Goal: Navigation & Orientation: Find specific page/section

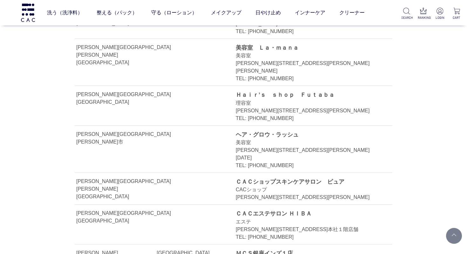
scroll to position [2171, 0]
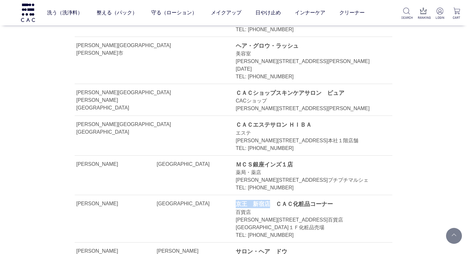
drag, startPoint x: 269, startPoint y: 97, endPoint x: 238, endPoint y: 96, distance: 30.8
click at [238, 200] on div "京王　新宿店　ＣＡＣ化粧品コーナー" at bounding box center [307, 204] width 142 height 8
copy div "京王　新宿店"
drag, startPoint x: 276, startPoint y: 96, endPoint x: 334, endPoint y: 98, distance: 57.9
click at [334, 200] on div "京王　新宿店　ＣＡＣ化粧品コーナー" at bounding box center [307, 204] width 142 height 8
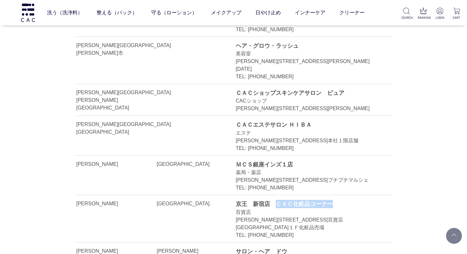
copy div "ＣＡＣ化粧品コーナー"
drag, startPoint x: 238, startPoint y: 113, endPoint x: 275, endPoint y: 112, distance: 36.9
click at [284, 216] on div "東京都新宿区西新宿１－１－４京王百貨店新宿店１Ｆ化粧品売場" at bounding box center [307, 223] width 142 height 15
drag, startPoint x: 239, startPoint y: 114, endPoint x: 364, endPoint y: 119, distance: 125.6
click at [364, 216] on div "東京都新宿区西新宿１－１－４京王百貨店新宿店１Ｆ化粧品売場" at bounding box center [307, 223] width 142 height 15
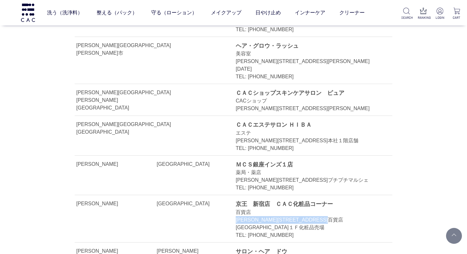
copy div "東京都新宿区西新宿１－１－４京王百貨店新宿店１Ｆ化粧品売場"
